Goal: Obtain resource: Obtain resource

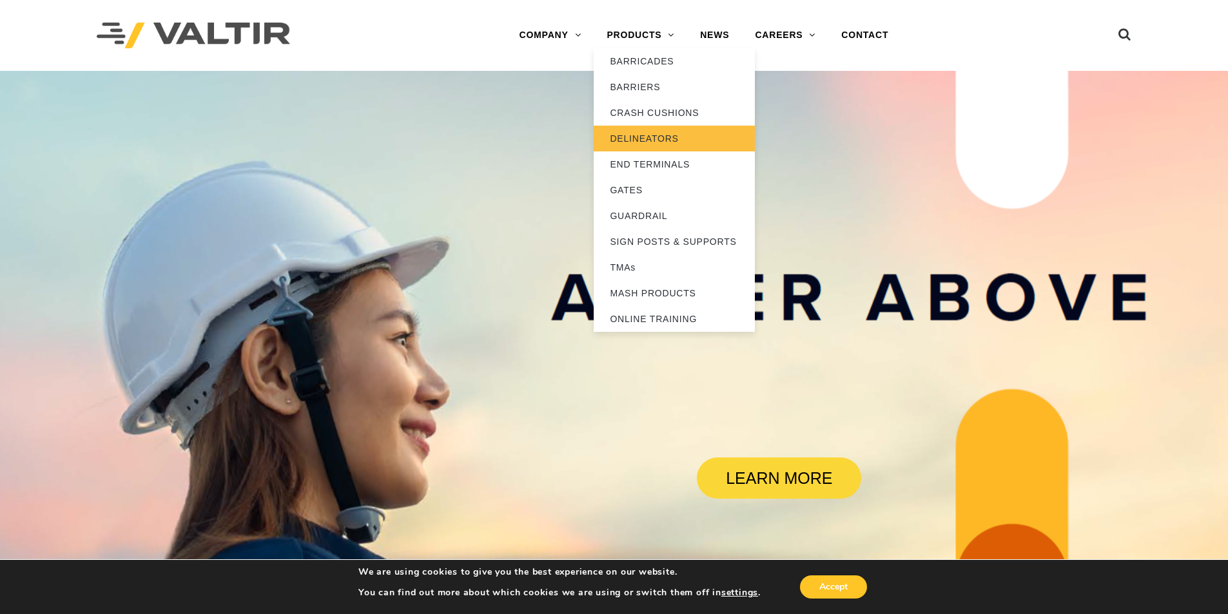
click at [668, 136] on link "DELINEATORS" at bounding box center [674, 139] width 161 height 26
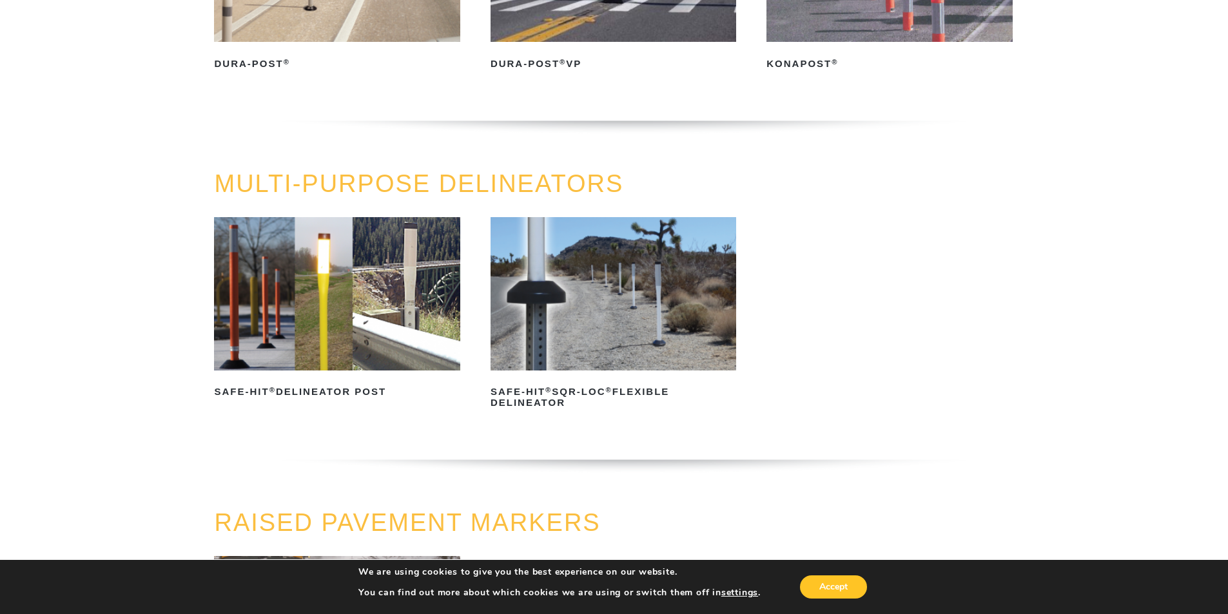
scroll to position [258, 0]
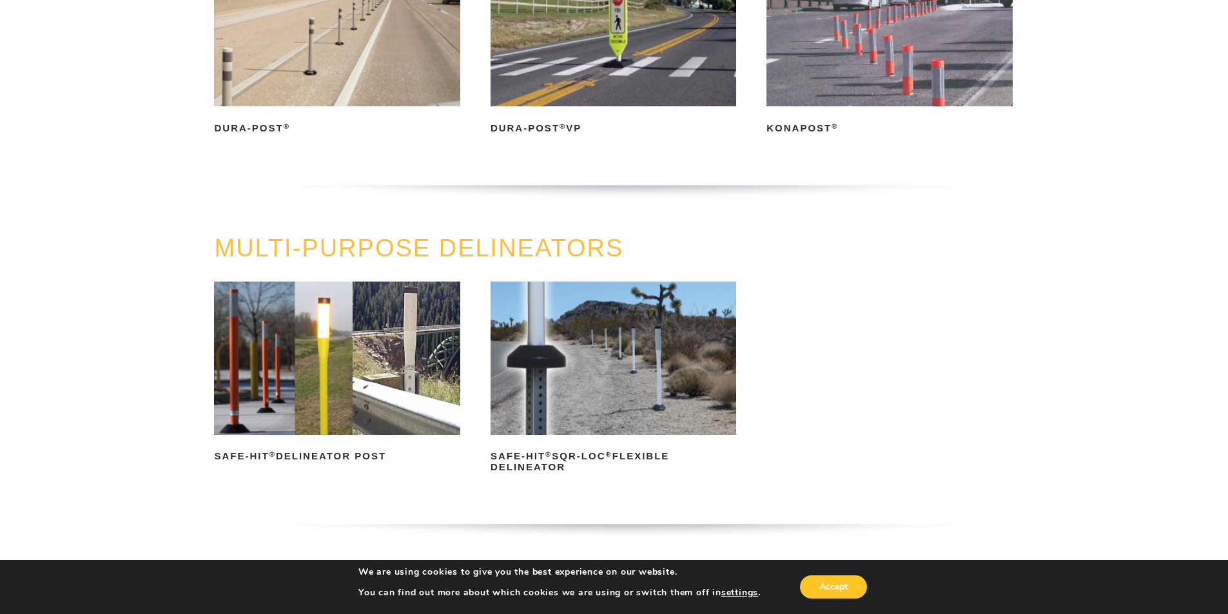
click at [273, 367] on img at bounding box center [337, 358] width 246 height 153
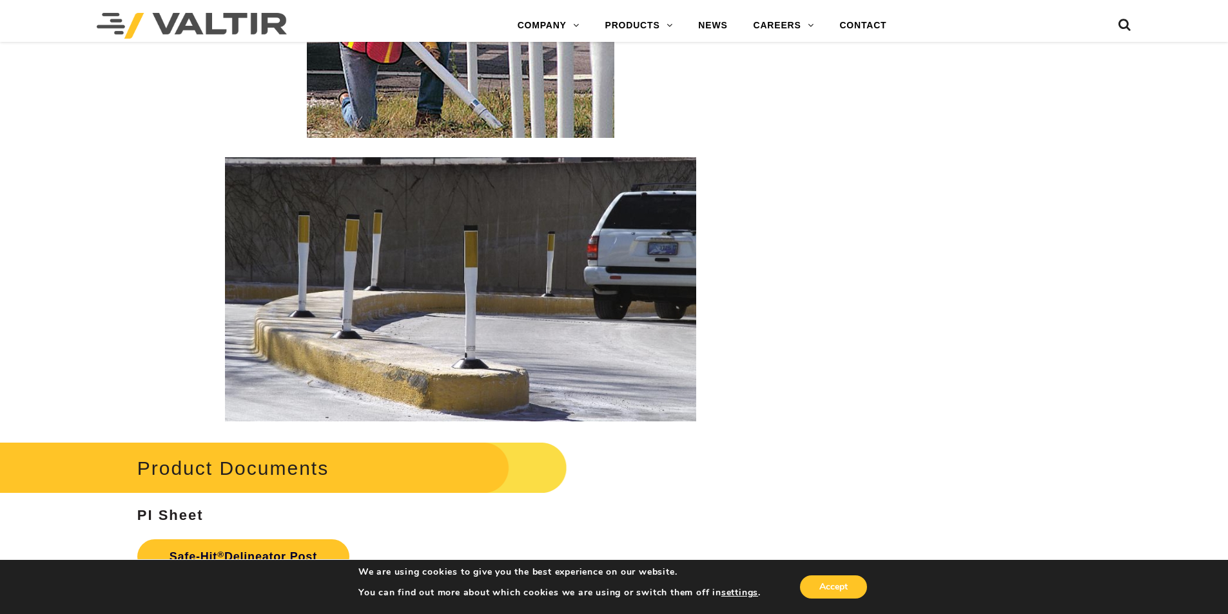
scroll to position [2771, 0]
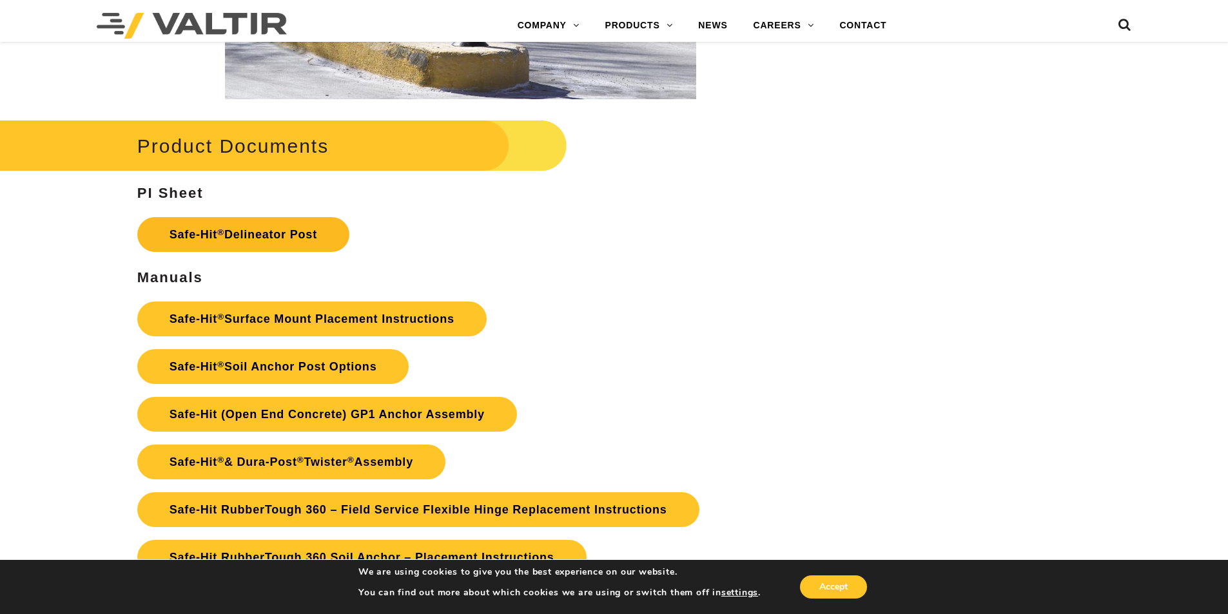
click at [277, 237] on link "Safe-Hit ® Delineator Post" at bounding box center [243, 234] width 212 height 35
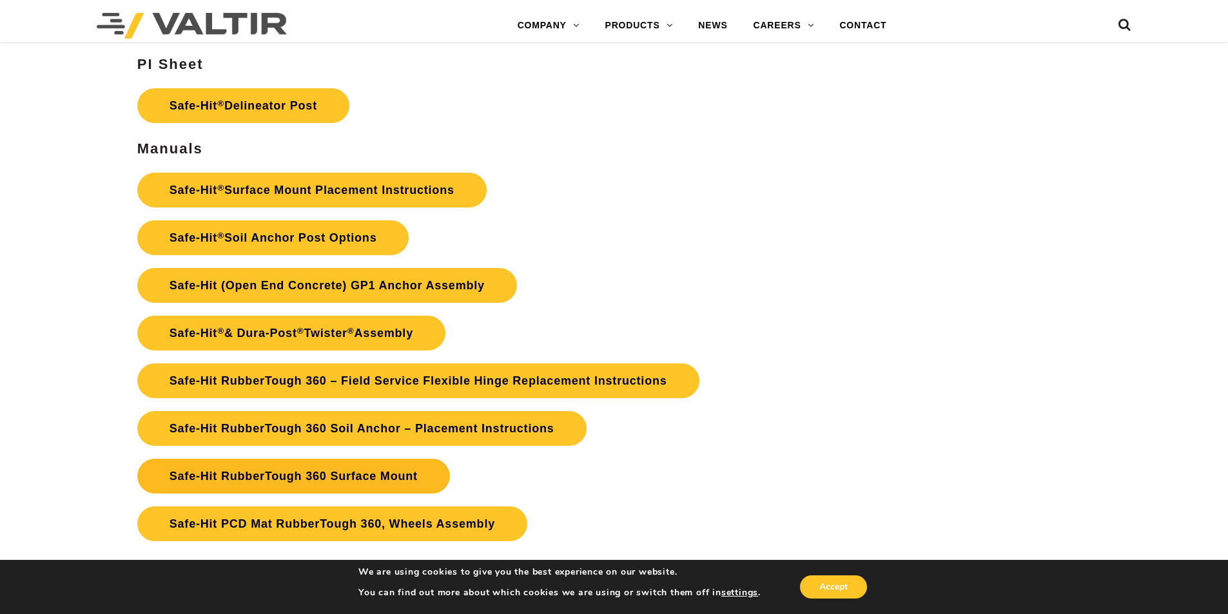
click at [378, 474] on link "Safe-Hit RubberTough 360 Surface Mount" at bounding box center [293, 476] width 313 height 35
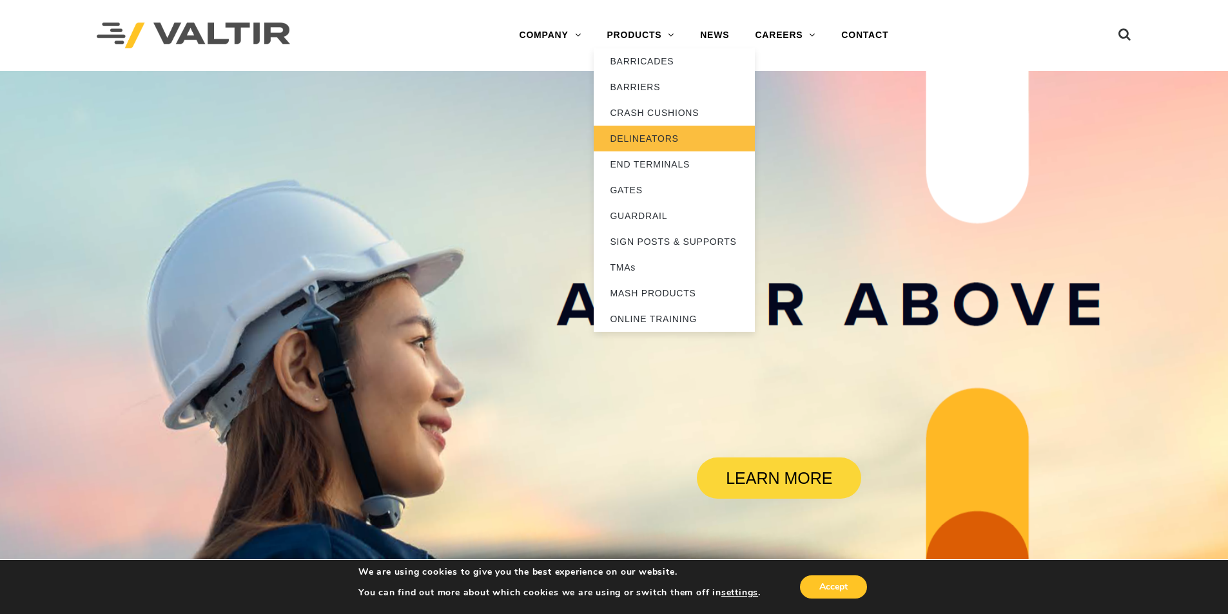
click at [659, 139] on link "DELINEATORS" at bounding box center [674, 139] width 161 height 26
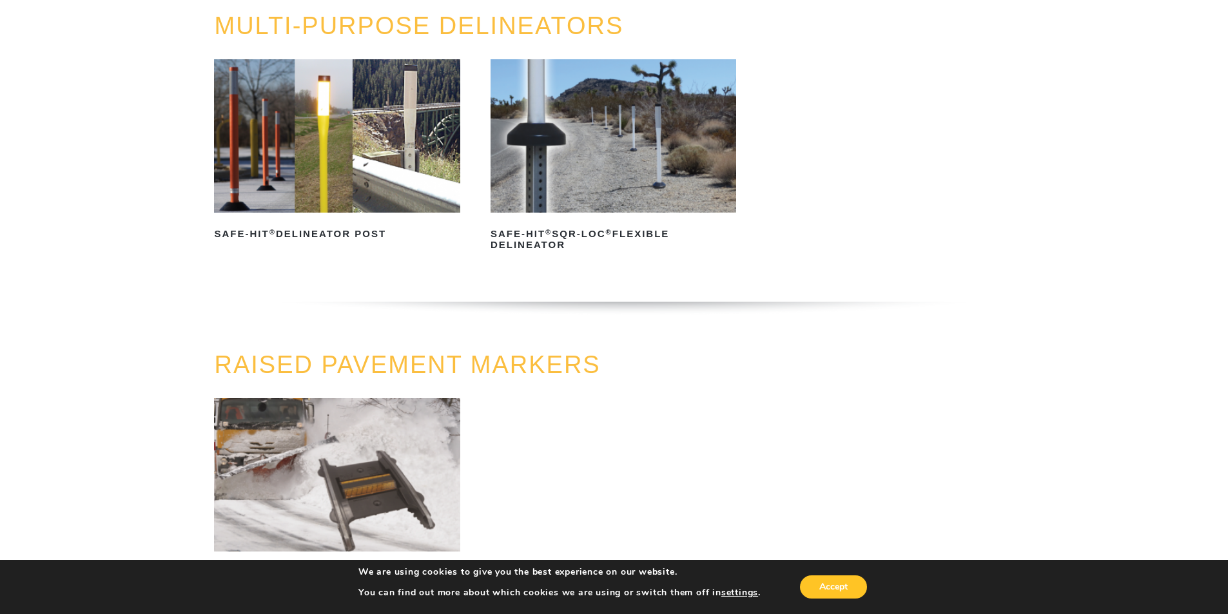
scroll to position [222, 0]
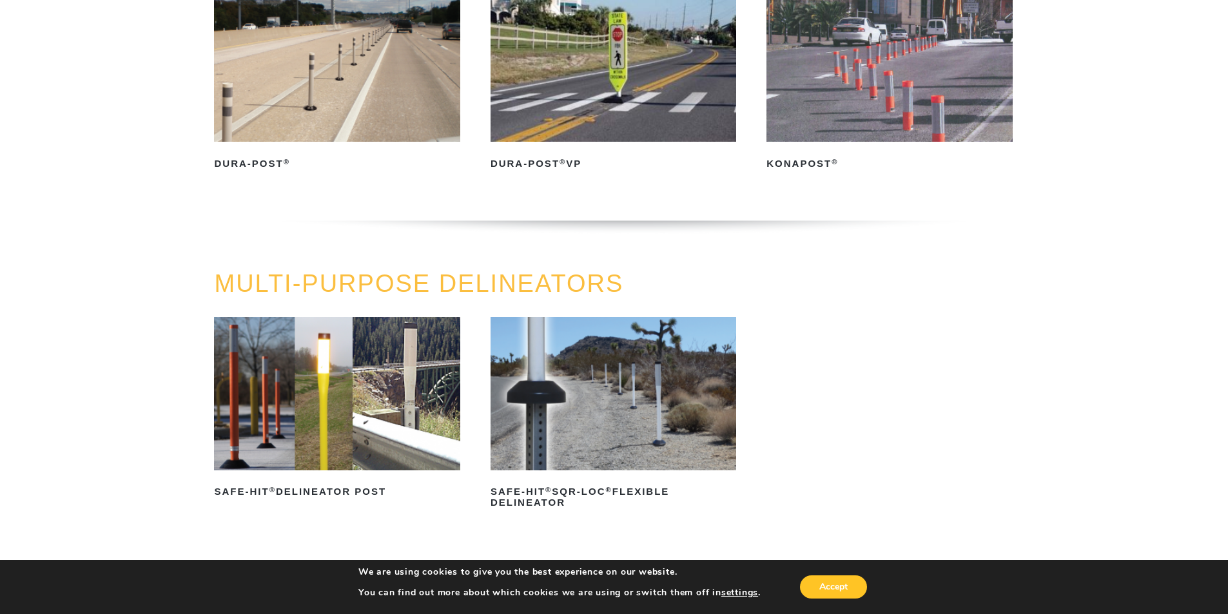
click at [393, 407] on img at bounding box center [337, 393] width 246 height 153
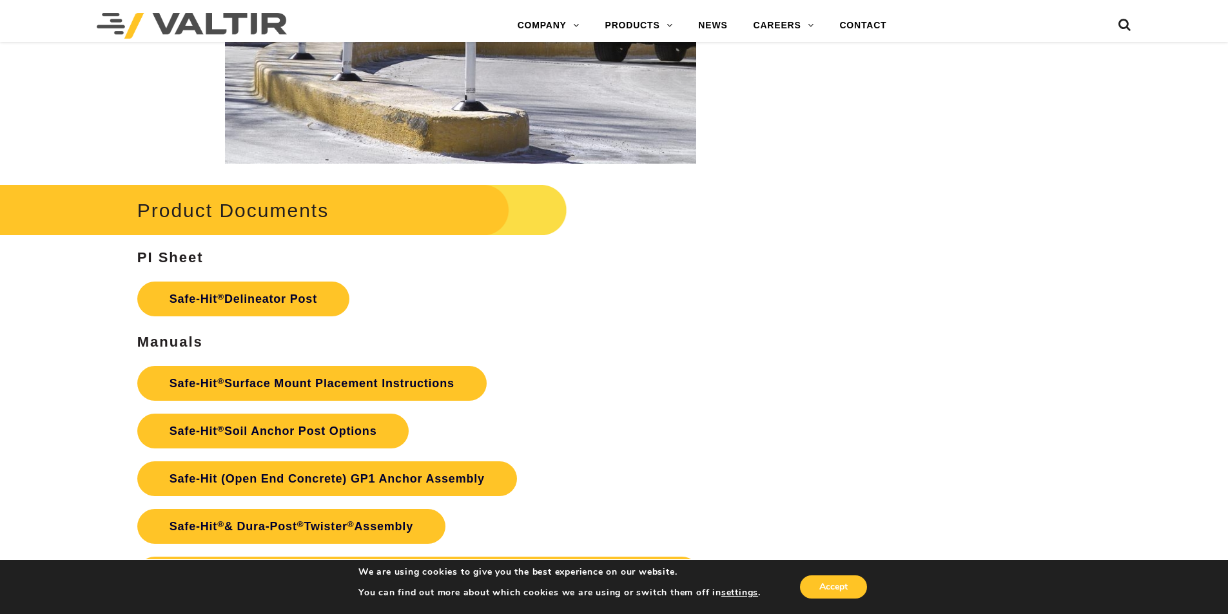
scroll to position [2836, 0]
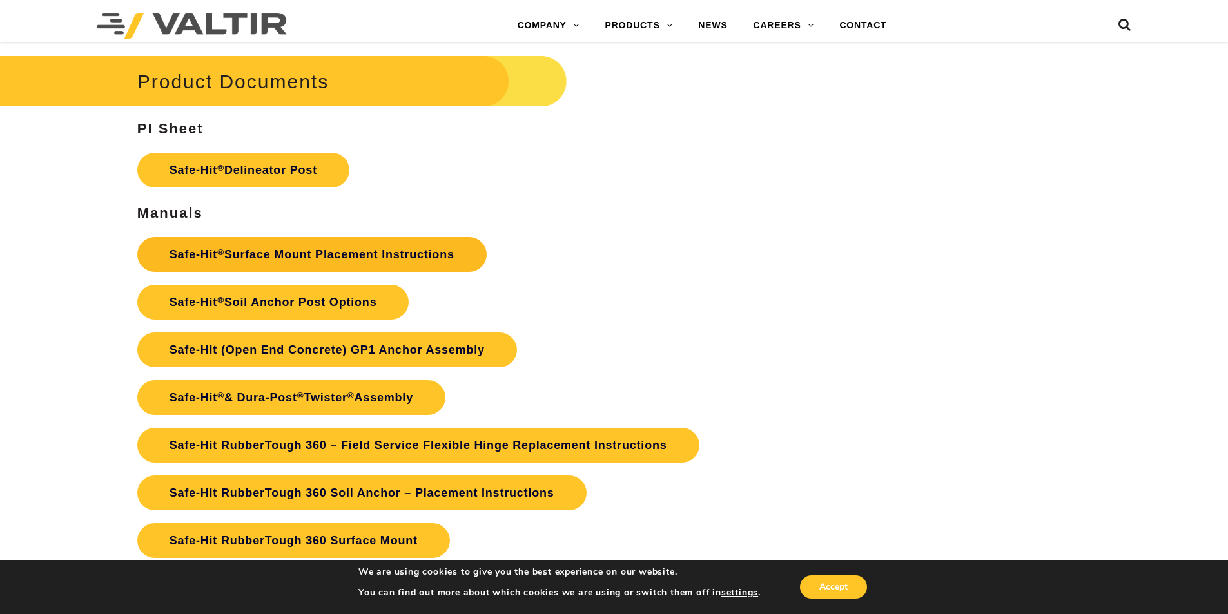
click at [381, 257] on link "Safe-Hit ® Surface Mount Placement Instructions" at bounding box center [311, 254] width 349 height 35
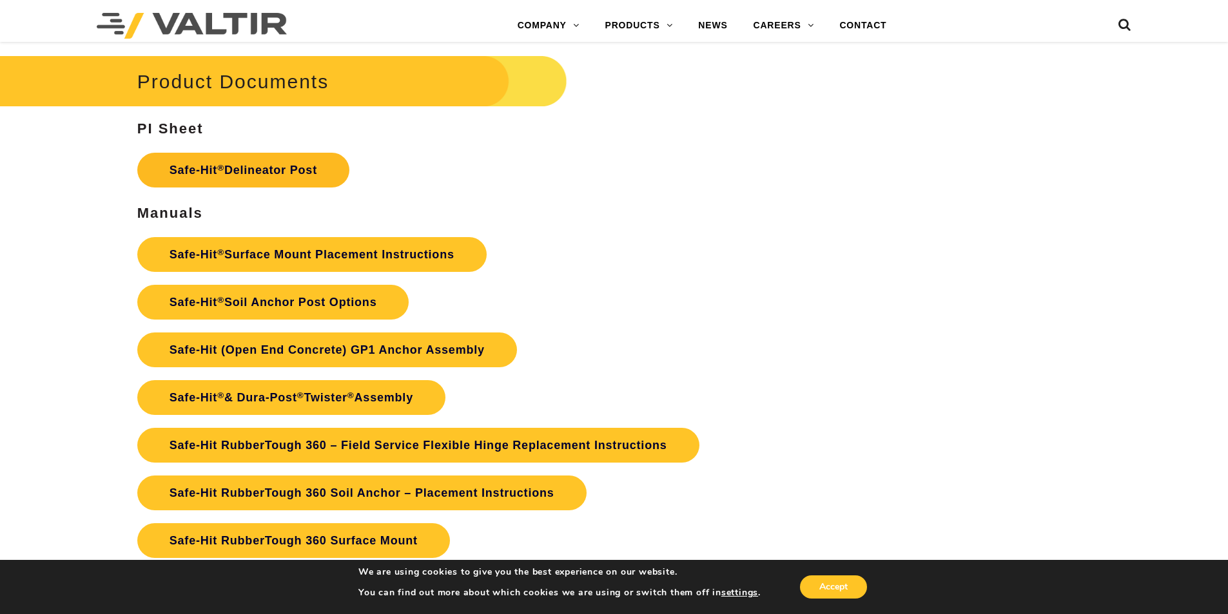
click at [323, 177] on link "Safe-Hit ® Delineator Post" at bounding box center [243, 170] width 212 height 35
